Goal: Find specific page/section: Find specific page/section

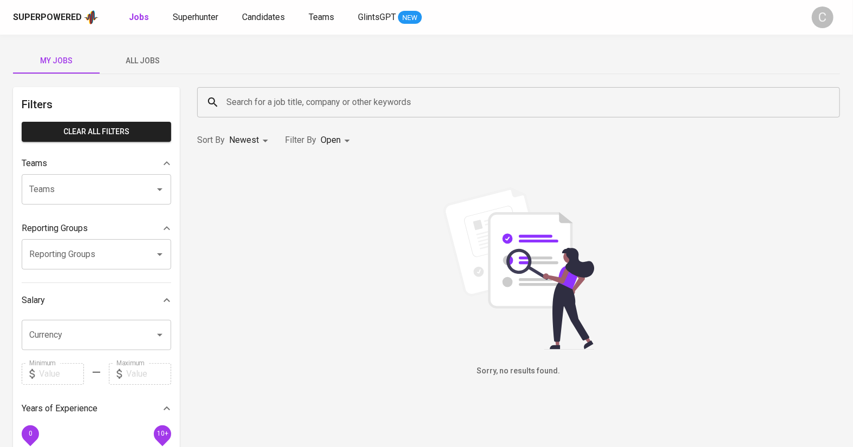
click at [141, 60] on span "All Jobs" at bounding box center [143, 61] width 74 height 14
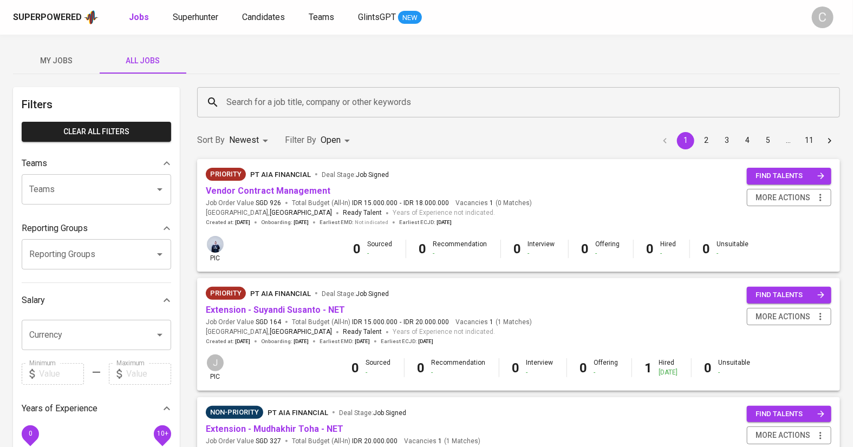
click at [75, 196] on input "Teams" at bounding box center [81, 189] width 109 height 21
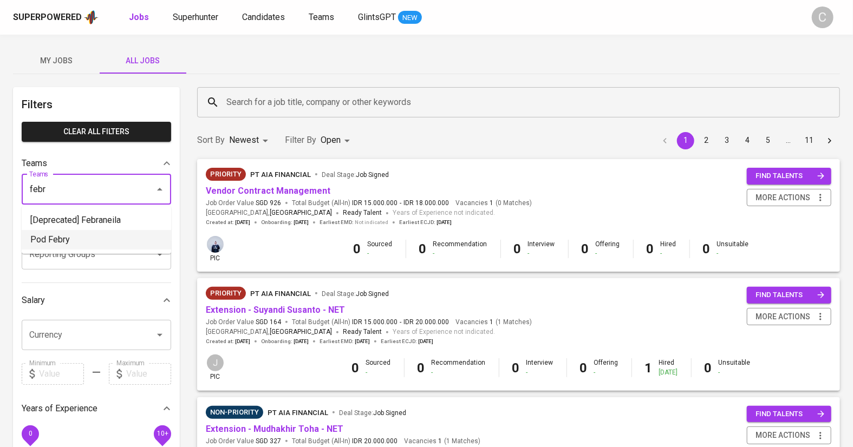
click at [88, 241] on li "Pod Febry" at bounding box center [96, 239] width 149 height 19
type input "febr"
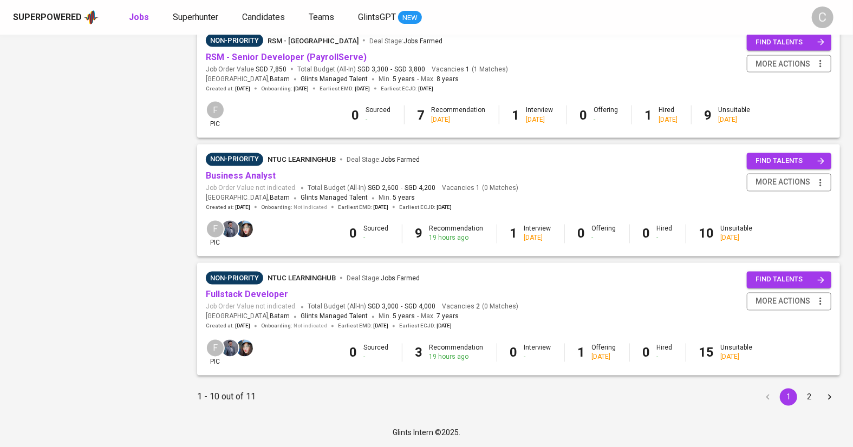
scroll to position [972, 0]
click at [808, 405] on button "2" at bounding box center [808, 397] width 17 height 17
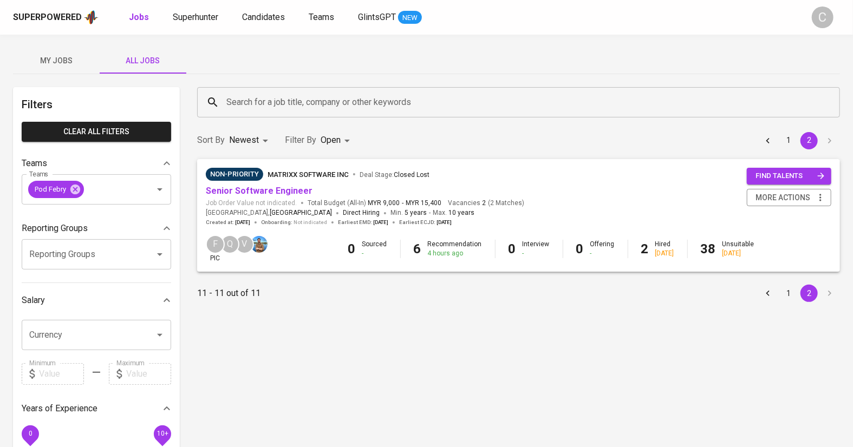
click at [348, 344] on div "Search for a job title, company or other keywords Search for a job title, compa…" at bounding box center [518, 396] width 643 height 618
click at [791, 0] on html "Superpowered Jobs Superhunter Candidates Teams GlintsGPT NEW C My Jobs All Jobs…" at bounding box center [426, 373] width 853 height 747
click at [78, 195] on div "Pod Febry" at bounding box center [56, 189] width 56 height 17
click at [76, 191] on icon at bounding box center [75, 190] width 12 height 12
